Goal: Register for event/course

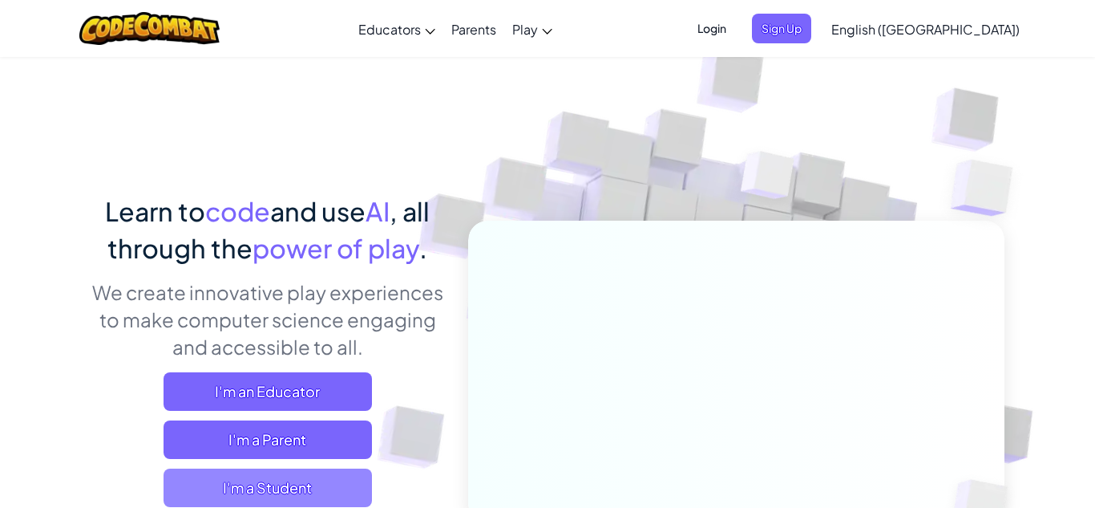
click at [326, 476] on span "I'm a Student" at bounding box center [268, 487] width 209 height 38
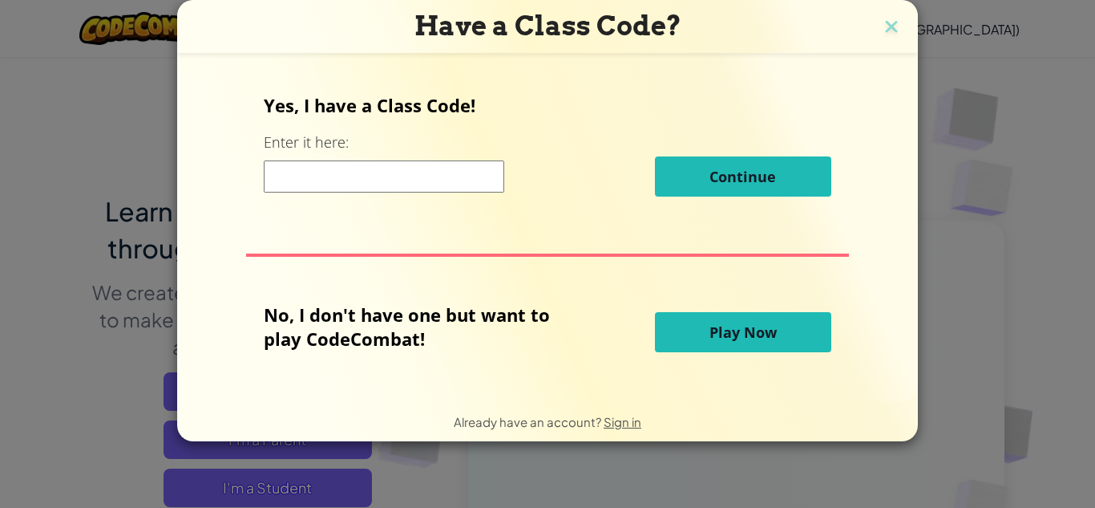
click at [395, 179] on input at bounding box center [384, 176] width 241 height 32
type input "PlantGoldSock"
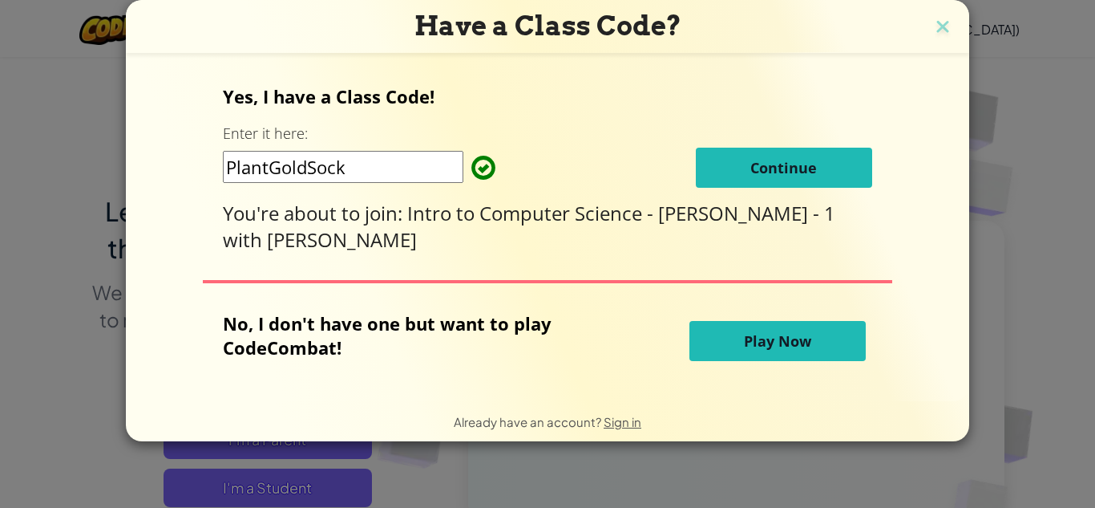
click at [732, 180] on button "Continue" at bounding box center [784, 168] width 176 height 40
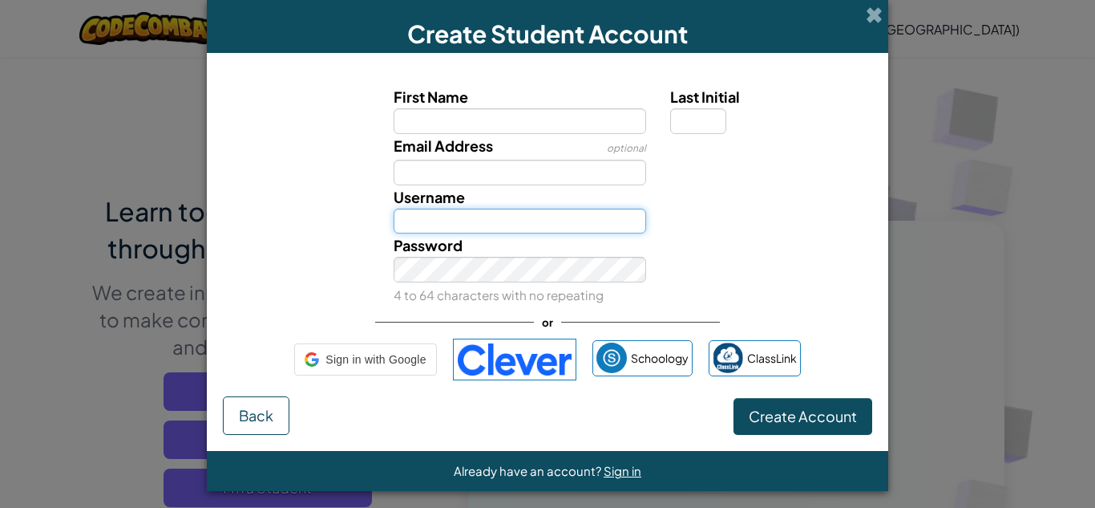
type input "[EMAIL_ADDRESS][PERSON_NAME][DOMAIN_NAME]"
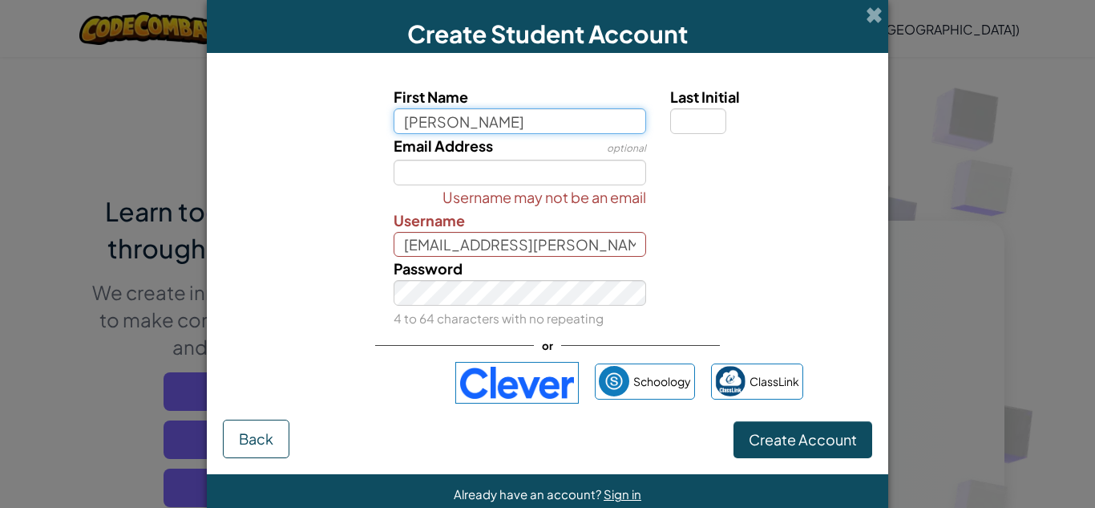
type input "[PERSON_NAME]"
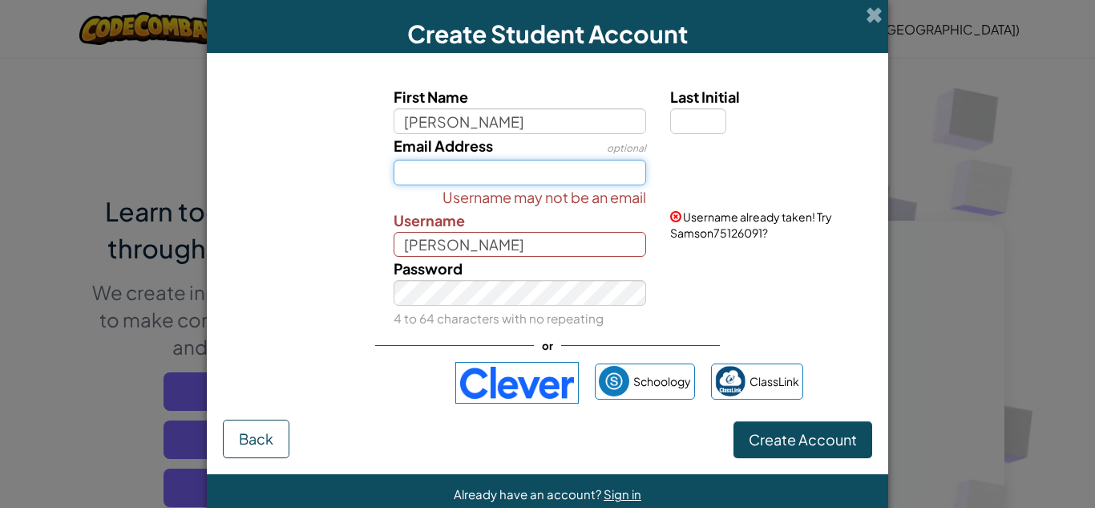
click at [492, 163] on input "Email Address" at bounding box center [520, 173] width 253 height 26
type input "[EMAIL_ADDRESS][PERSON_NAME][DOMAIN_NAME]"
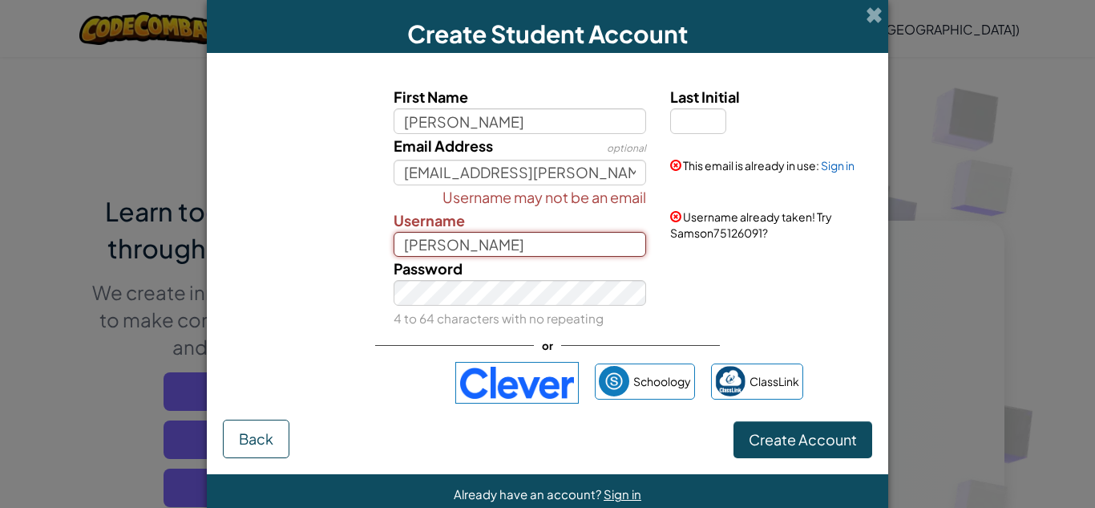
click at [509, 237] on input "[PERSON_NAME]" at bounding box center [520, 245] width 253 height 26
type input "[PERSON_NAME]"
click at [321, 285] on div "Password 4 to 64 characters with no repeating" at bounding box center [548, 293] width 666 height 73
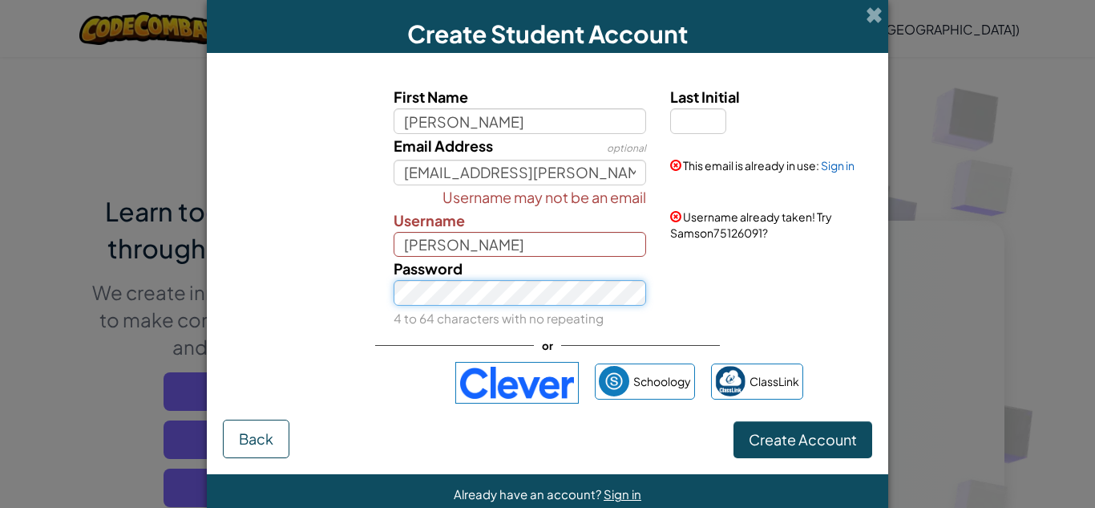
click at [339, 280] on div "Password 4 to 64 characters with no repeating" at bounding box center [548, 293] width 666 height 73
click at [734, 421] on button "Create Account" at bounding box center [803, 439] width 139 height 37
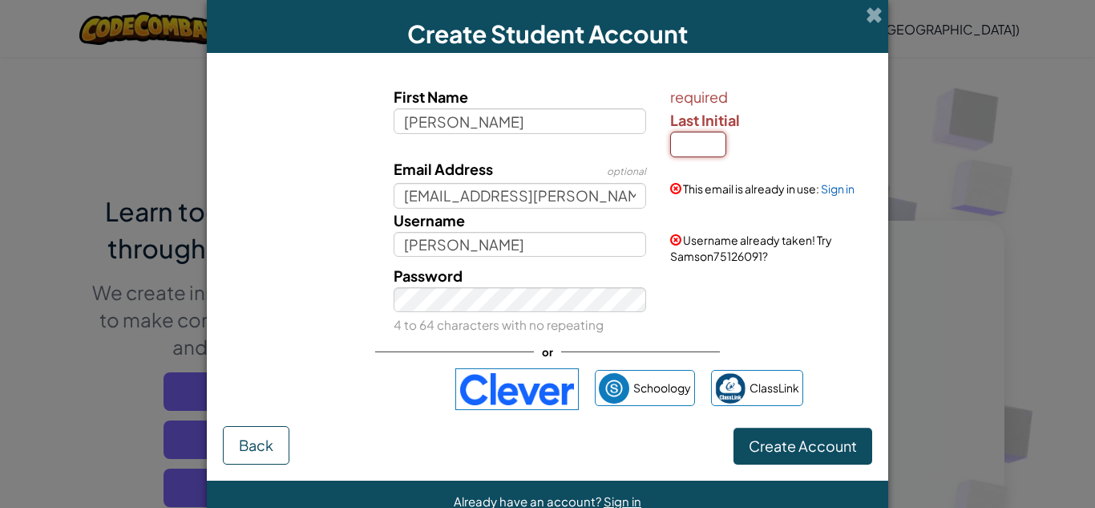
click at [702, 152] on input "Last Initial" at bounding box center [698, 145] width 56 height 26
type input "H"
type input "SamsonH"
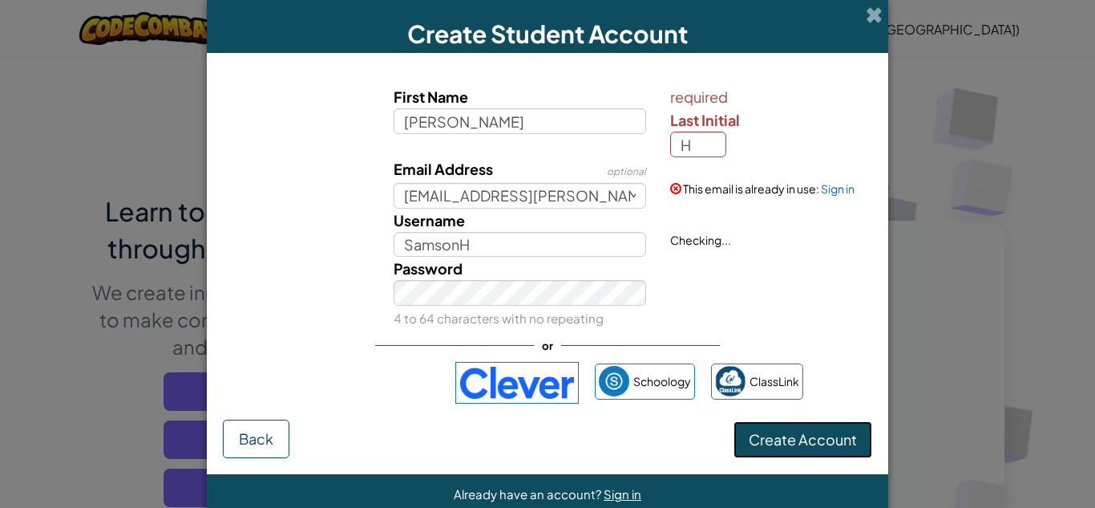
click at [822, 442] on span "Create Account" at bounding box center [803, 439] width 108 height 18
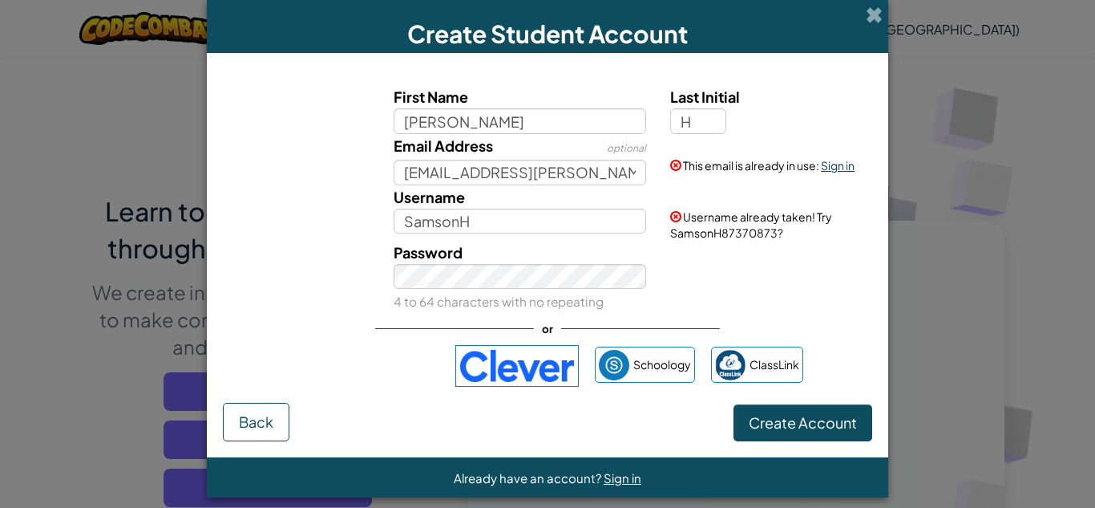
click at [848, 163] on link "Sign in" at bounding box center [838, 165] width 34 height 14
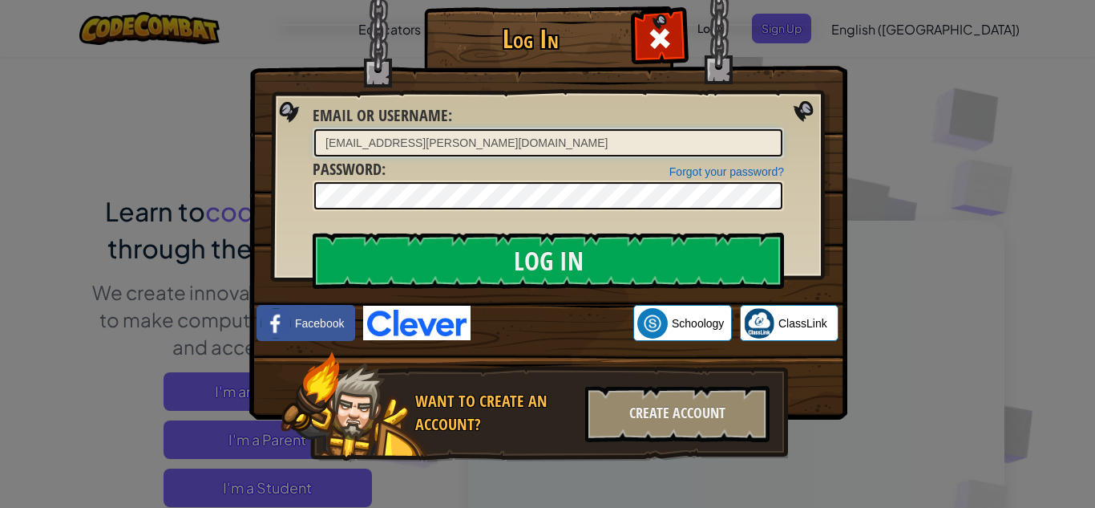
click at [313, 233] on input "Log In" at bounding box center [549, 261] width 472 height 56
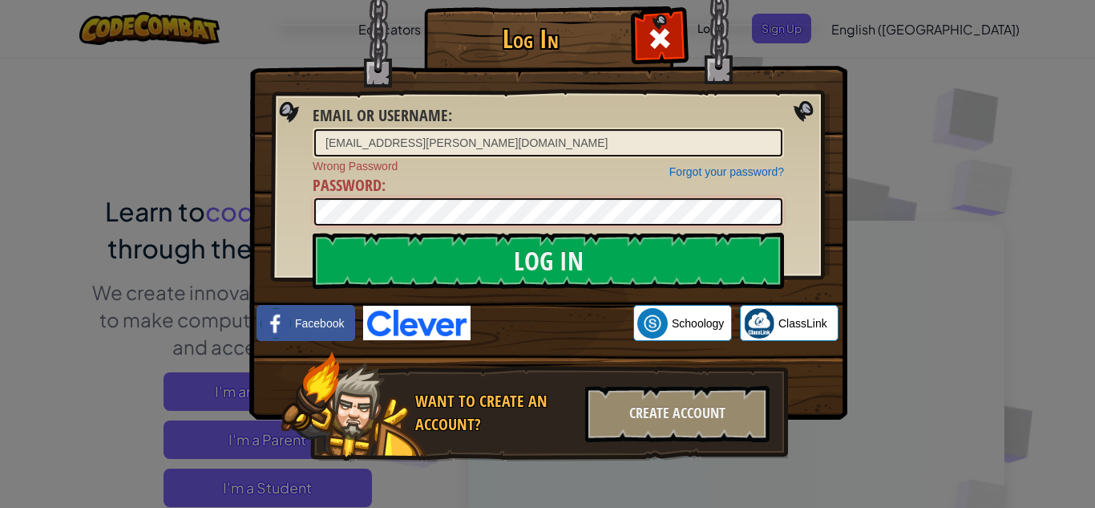
click at [138, 178] on div "Log In Email or Username : [EMAIL_ADDRESS][PERSON_NAME][DOMAIN_NAME] Forgot you…" at bounding box center [547, 254] width 1095 height 508
click at [313, 233] on input "Log In" at bounding box center [549, 261] width 472 height 56
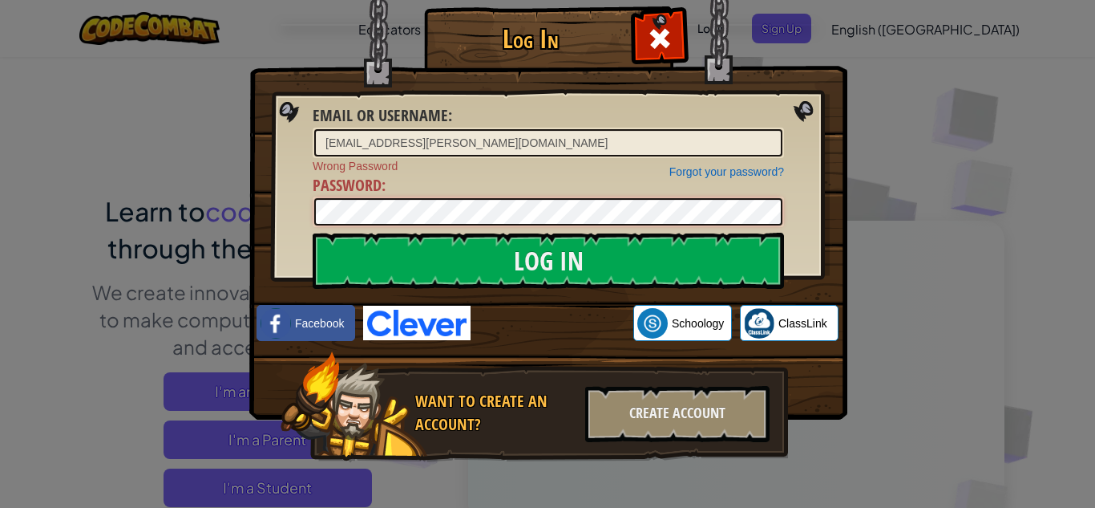
click at [313, 233] on input "Log In" at bounding box center [549, 261] width 472 height 56
